Goal: Find specific page/section: Find specific page/section

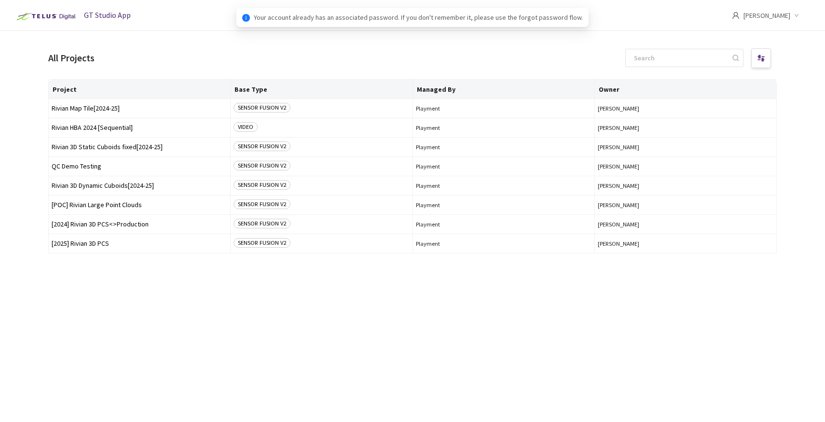
click at [91, 285] on div "Project Base Type Managed By Owner Rivian Map Tile[2024-25] SENSOR FUSION V2 Pl…" at bounding box center [412, 241] width 728 height 325
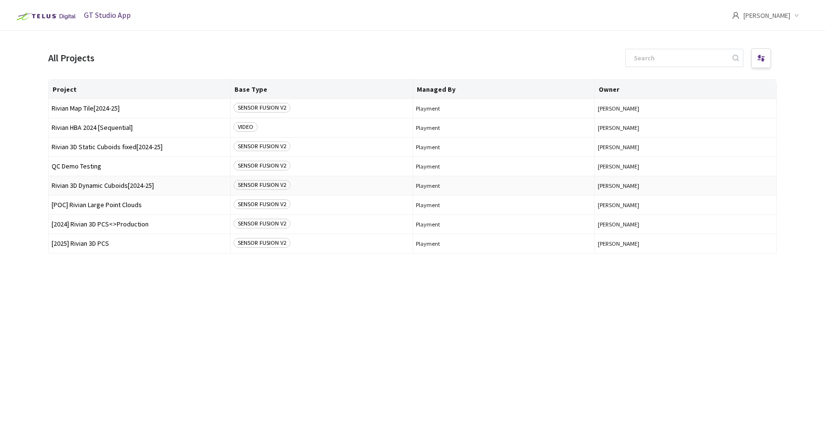
click at [94, 191] on td "Rivian 3D Dynamic Cuboids[2024-25]" at bounding box center [140, 185] width 182 height 19
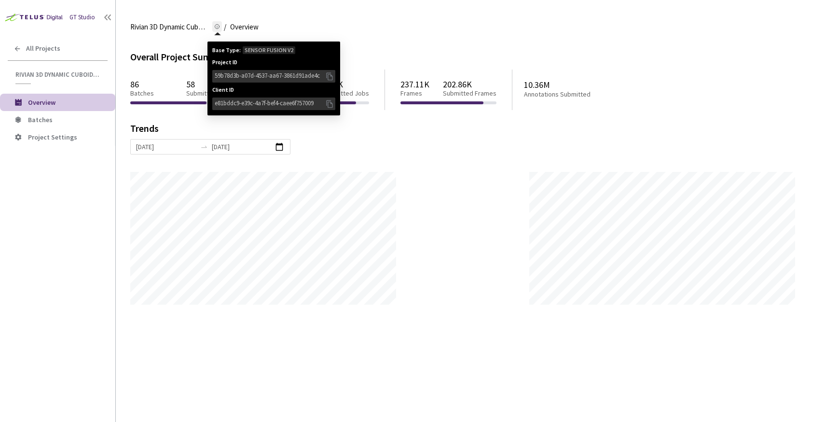
scroll to position [422, 825]
click at [335, 76] on div "59b78d3b-a07d-4537-aa67-3861d91ade4c" at bounding box center [273, 76] width 123 height 13
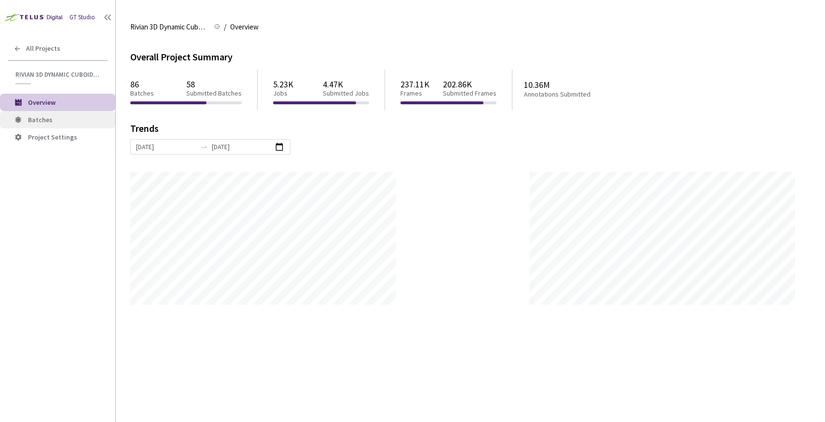
click at [68, 118] on span "Batches" at bounding box center [68, 120] width 80 height 8
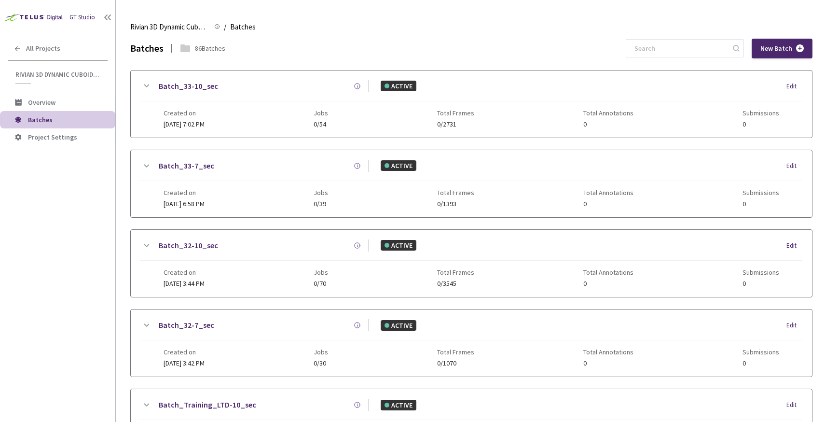
scroll to position [410, 0]
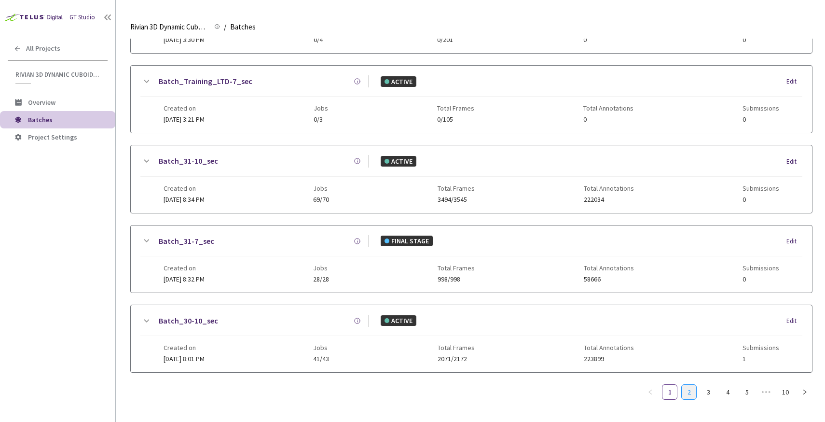
click at [687, 384] on link "2" at bounding box center [689, 391] width 14 height 14
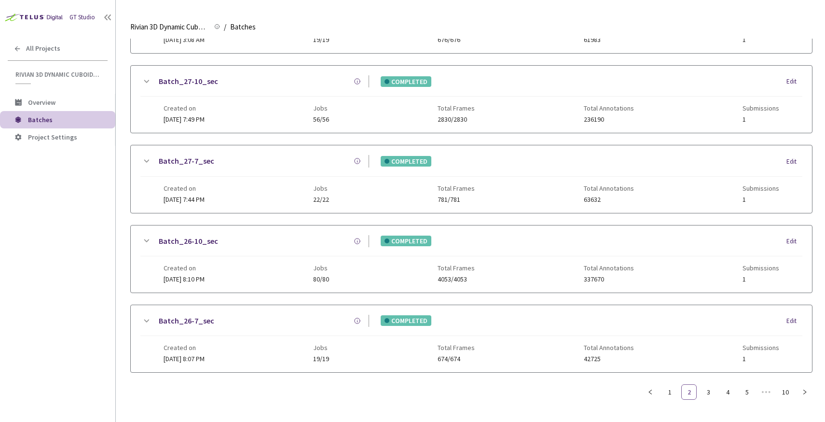
scroll to position [403, 0]
click at [188, 323] on link "Batch_26-7_sec" at bounding box center [186, 321] width 55 height 12
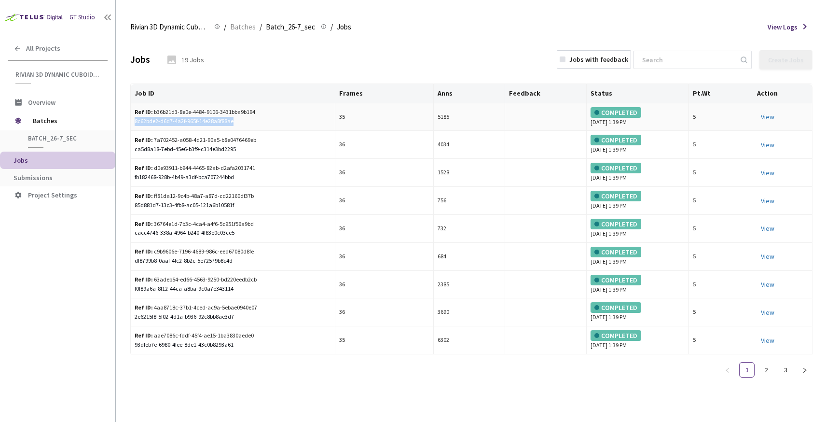
drag, startPoint x: 232, startPoint y: 122, endPoint x: 135, endPoint y: 124, distance: 97.0
click at [135, 124] on div "8c62bde2-d6d7-4a2f-965f-14e28a8f88ae" at bounding box center [233, 121] width 196 height 9
